Goal: Information Seeking & Learning: Find contact information

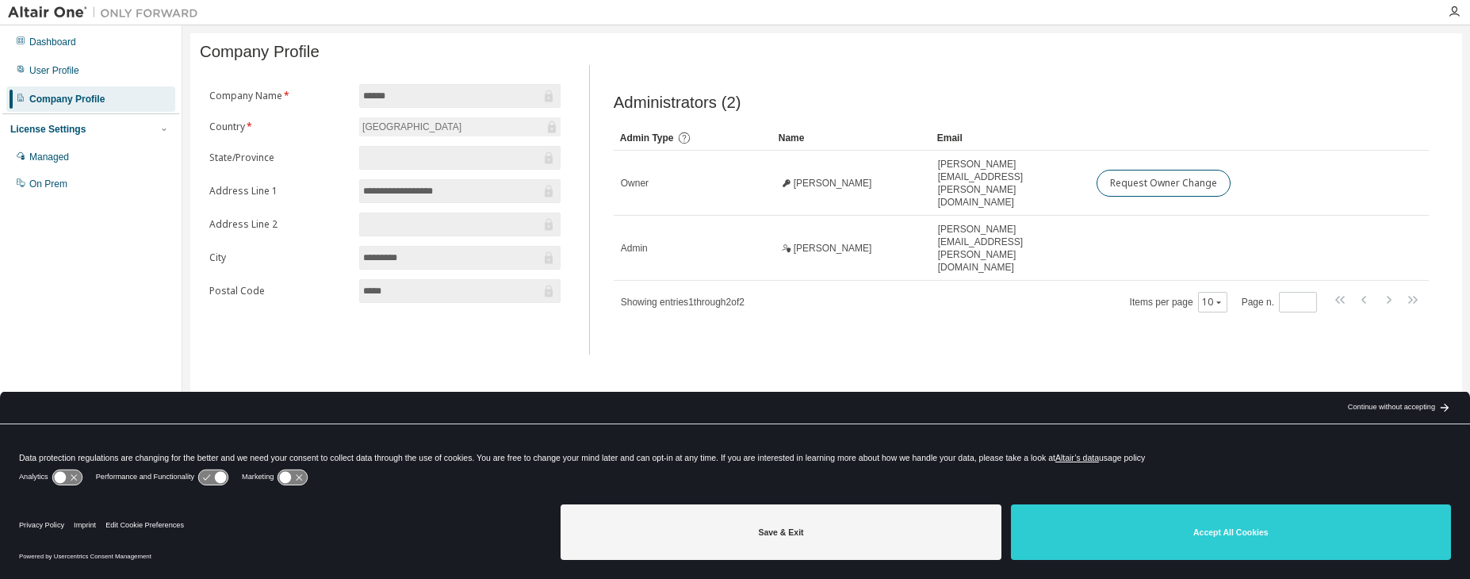
click at [1372, 406] on div "Continue without accepting" at bounding box center [1391, 407] width 87 height 13
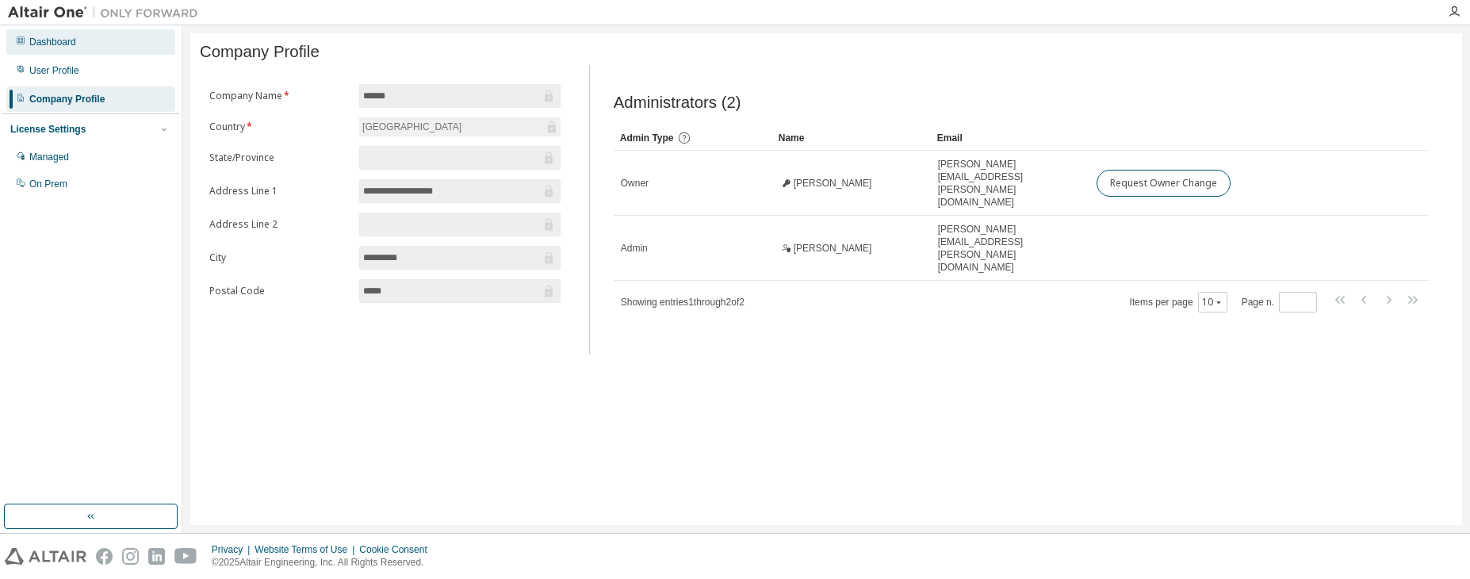
click at [57, 41] on div "Dashboard" at bounding box center [52, 42] width 47 height 13
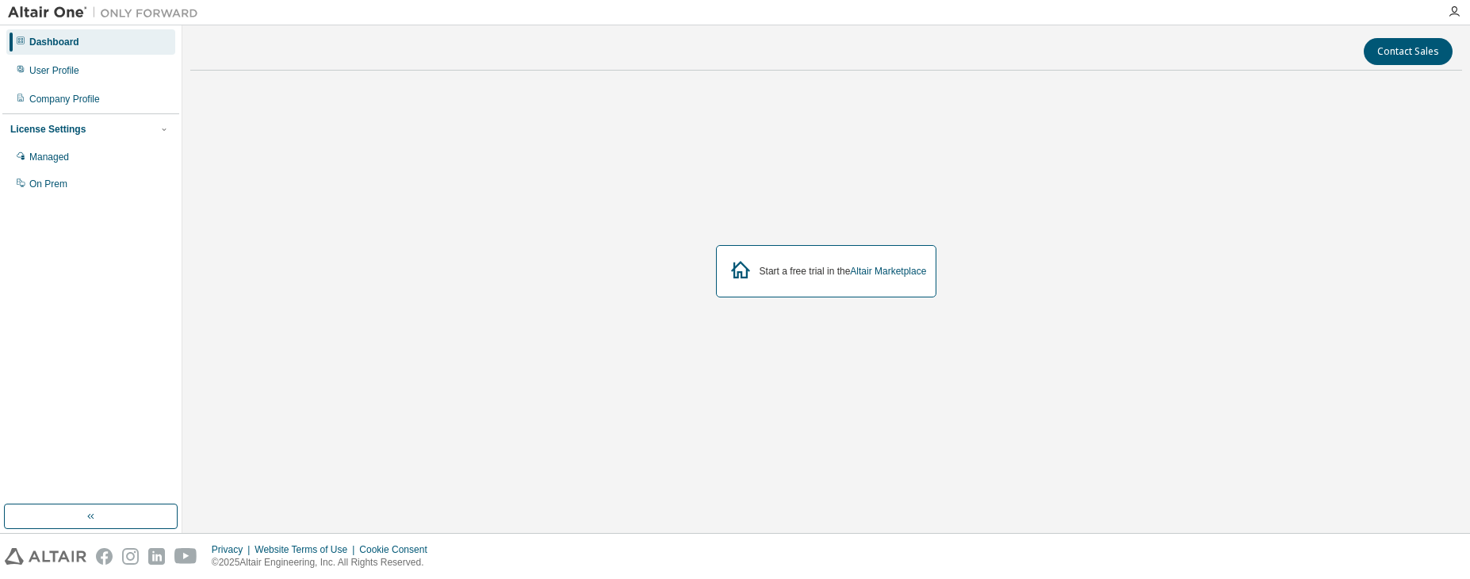
click at [71, 44] on div "Dashboard" at bounding box center [54, 42] width 50 height 13
click at [67, 11] on img at bounding box center [107, 13] width 198 height 16
click at [56, 15] on img at bounding box center [107, 13] width 198 height 16
click at [1457, 16] on icon "button" at bounding box center [1454, 12] width 13 height 13
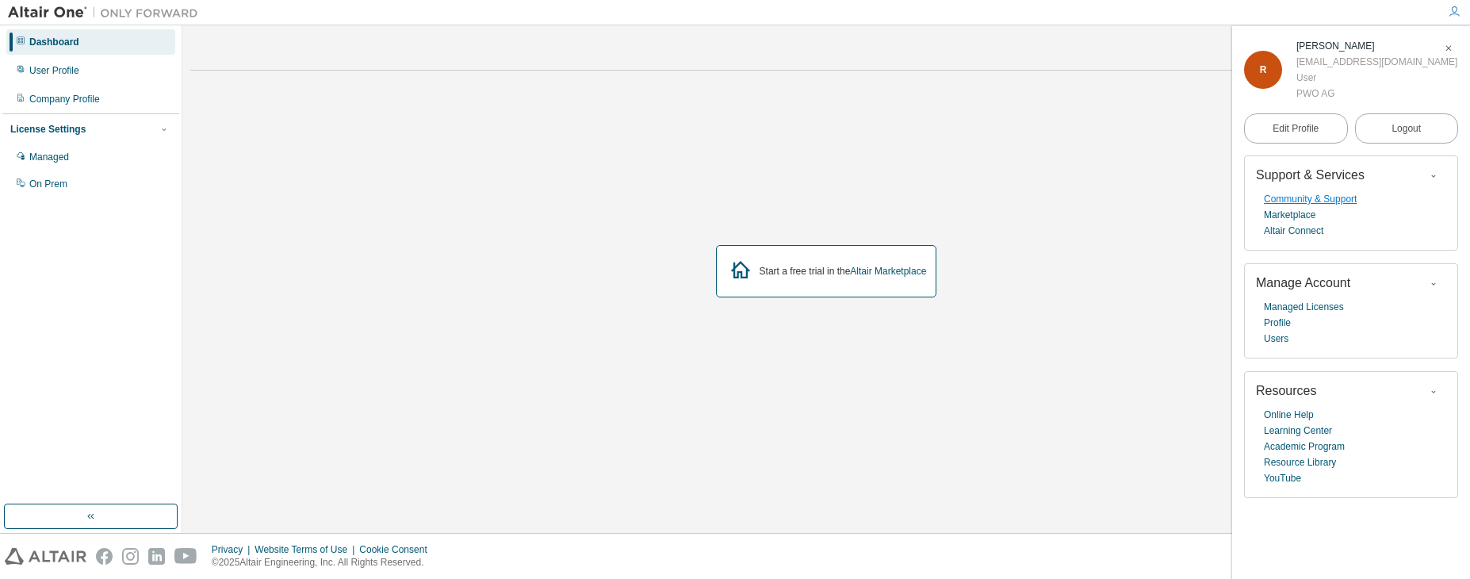
click at [1338, 200] on link "Community & Support" at bounding box center [1310, 199] width 93 height 16
